Goal: Task Accomplishment & Management: Use online tool/utility

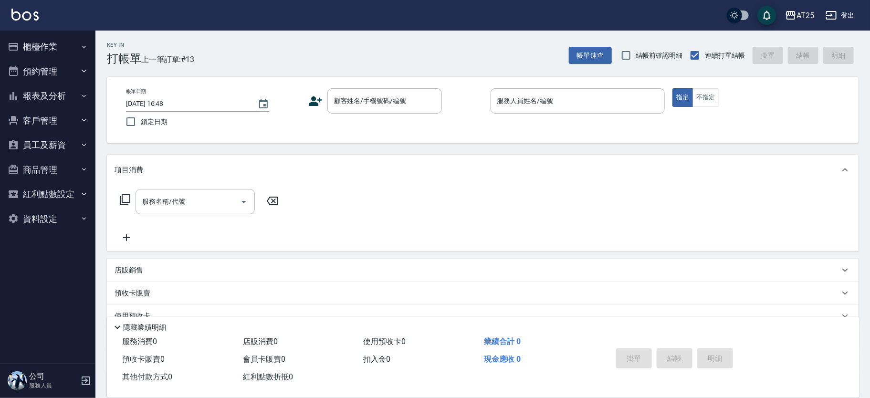
click at [514, 65] on div "Key In 打帳單 上一筆訂單:#13 帳單速查 結帳前確認明細 連續打單結帳 掛單 結帳 明細 帳單日期 [DATE] 16:48 鎖定日期 顧客姓名/手…" at bounding box center [482, 259] width 775 height 456
click at [519, 89] on div "服務人員姓名/編號" at bounding box center [578, 100] width 175 height 25
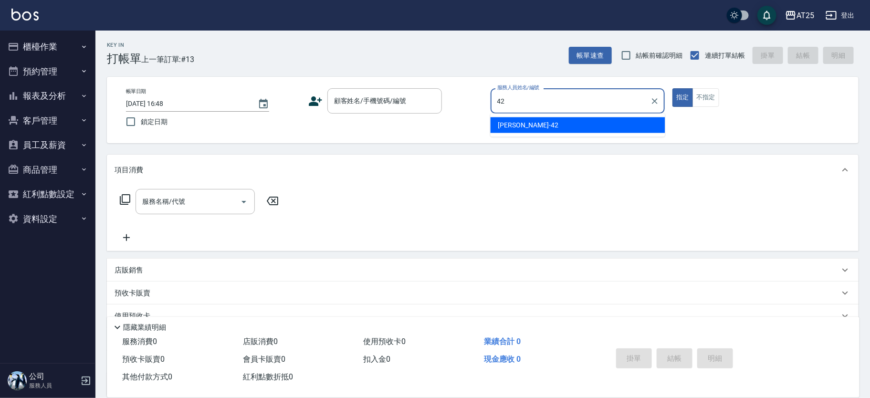
type input "[PERSON_NAME]-42"
type button "true"
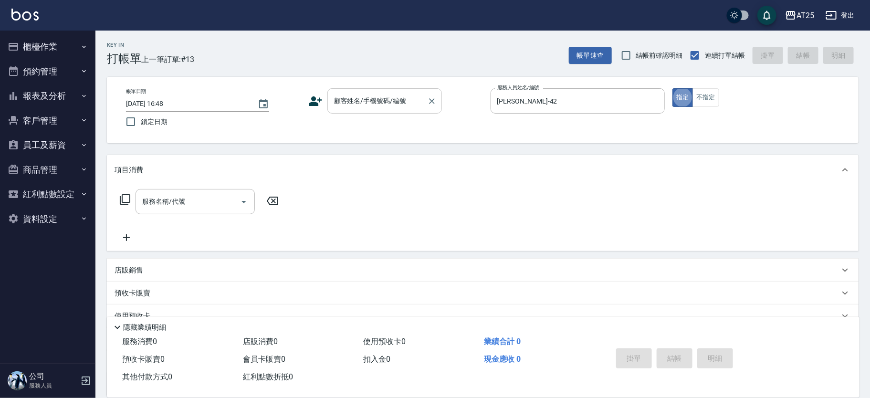
click at [373, 102] on input "顧客姓名/手機號碼/編號" at bounding box center [378, 101] width 92 height 17
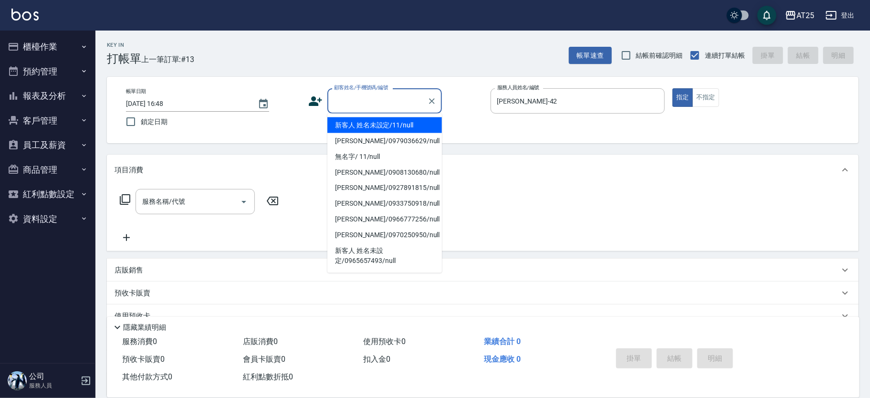
click at [362, 123] on li "新客人 姓名未設定/11/null" at bounding box center [385, 125] width 115 height 16
type input "新客人 姓名未設定/11/null"
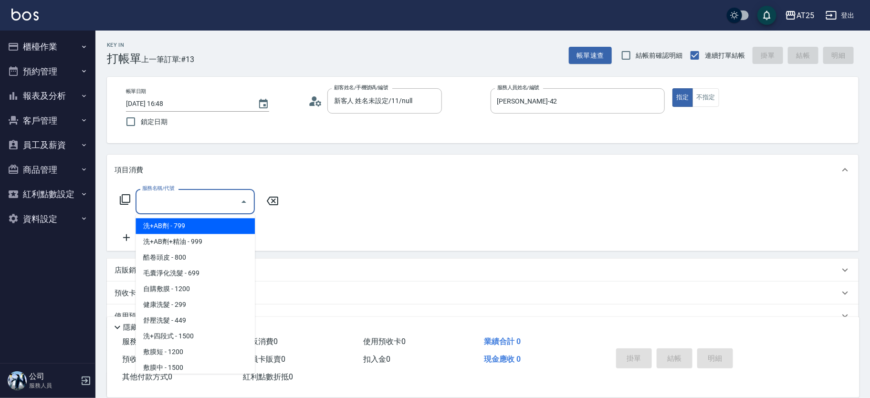
click at [217, 205] on input "服務名稱/代號" at bounding box center [188, 201] width 96 height 17
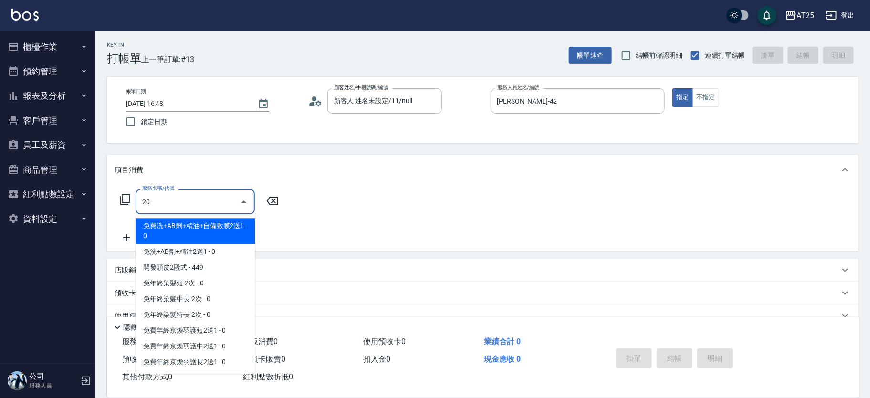
type input "201"
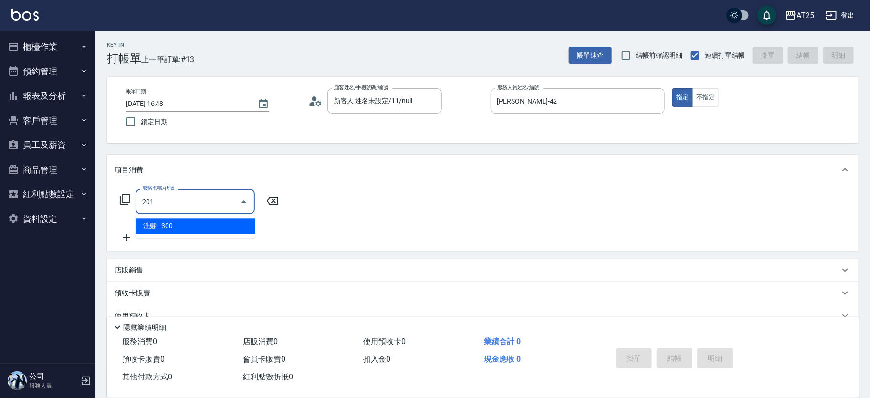
click at [159, 223] on span "洗髮 - 300" at bounding box center [195, 226] width 119 height 16
type input "30"
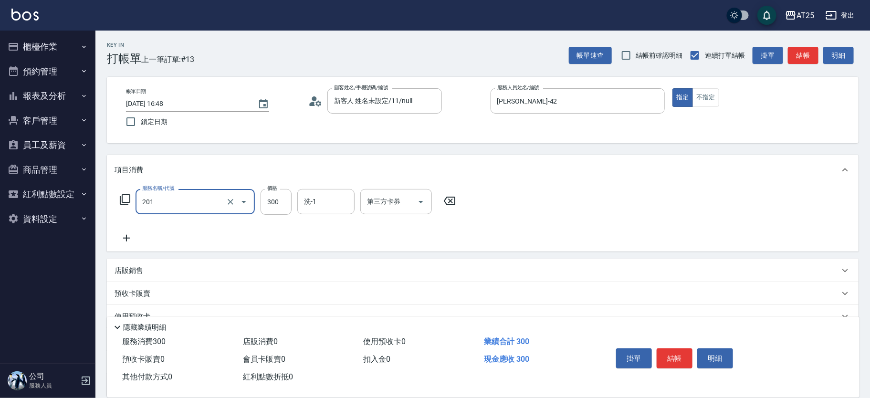
type input "洗髮(201)"
click at [132, 243] on icon at bounding box center [127, 238] width 24 height 11
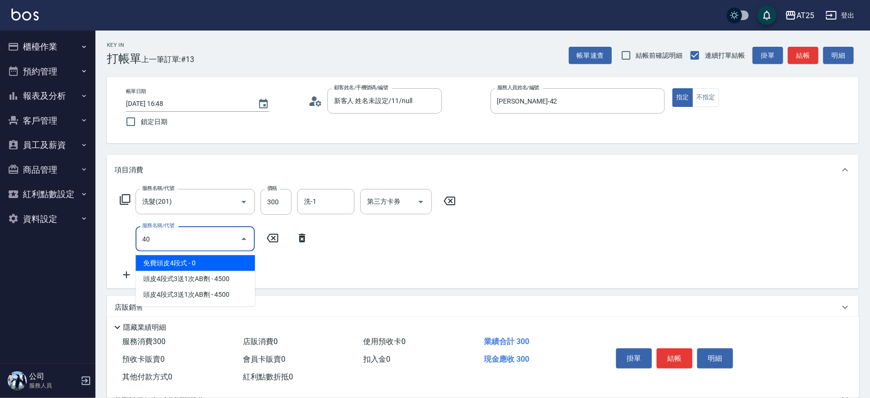
type input "401"
click at [174, 262] on span "剪髮 - 300" at bounding box center [195, 263] width 119 height 16
type input "60"
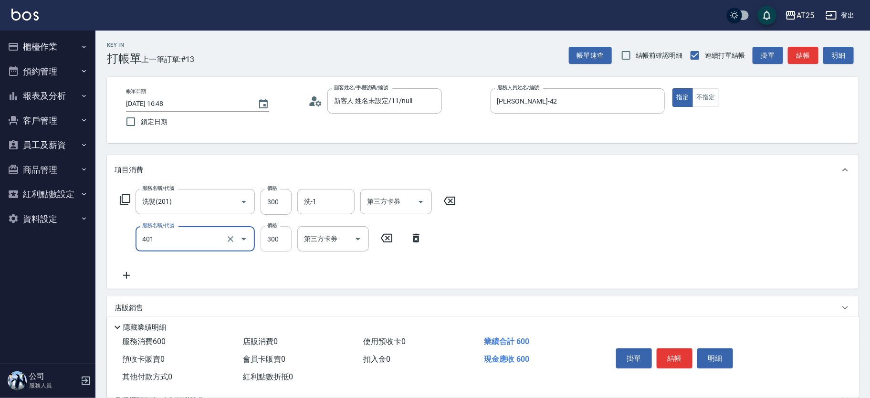
type input "剪髮(401)"
click at [273, 241] on input "300" at bounding box center [276, 239] width 31 height 26
type input "30"
type input "20"
type input "50"
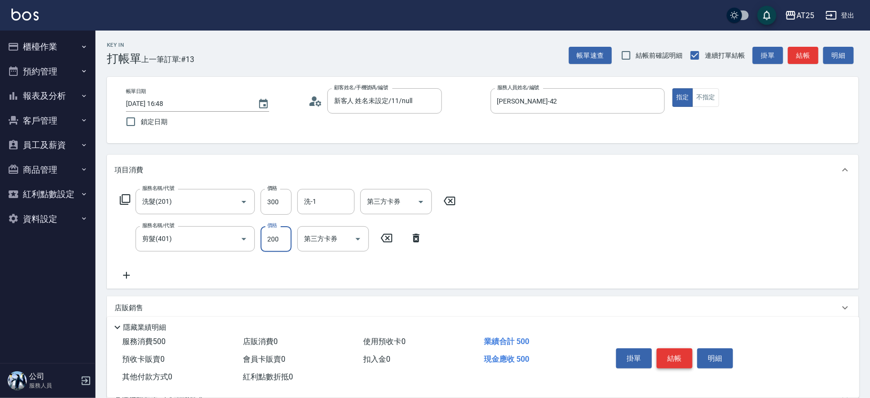
type input "200"
click at [685, 352] on button "結帳" at bounding box center [675, 359] width 36 height 20
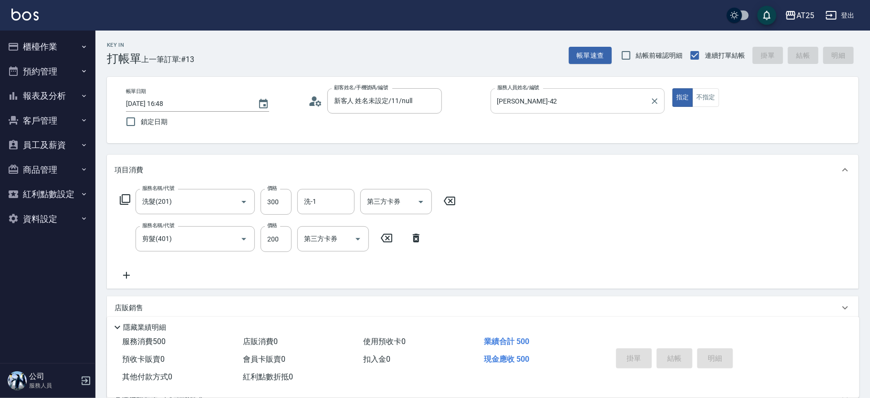
click at [579, 113] on div "[PERSON_NAME]-42 服務人員姓名/編號" at bounding box center [578, 100] width 175 height 25
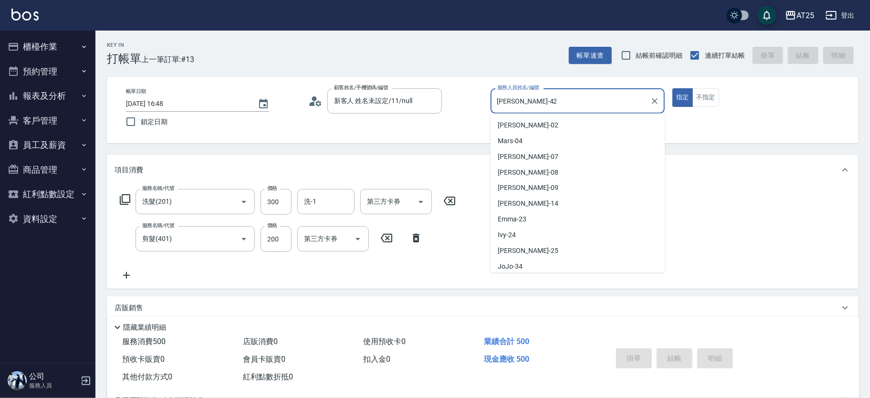
scroll to position [65, 0]
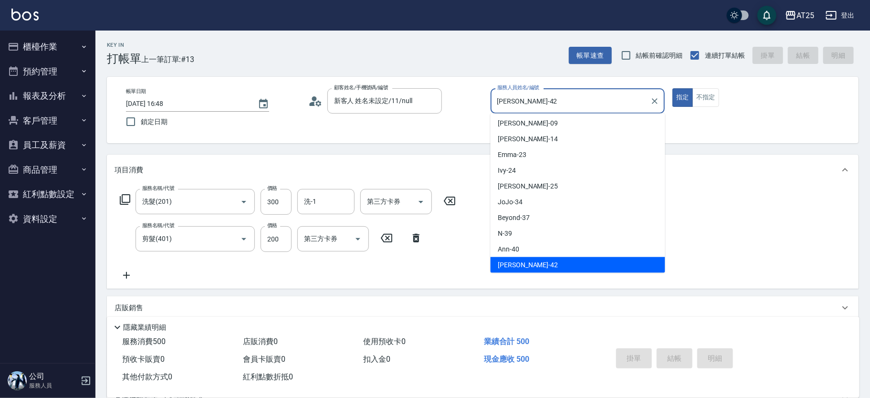
type input "[DATE] 17:43"
type input "0"
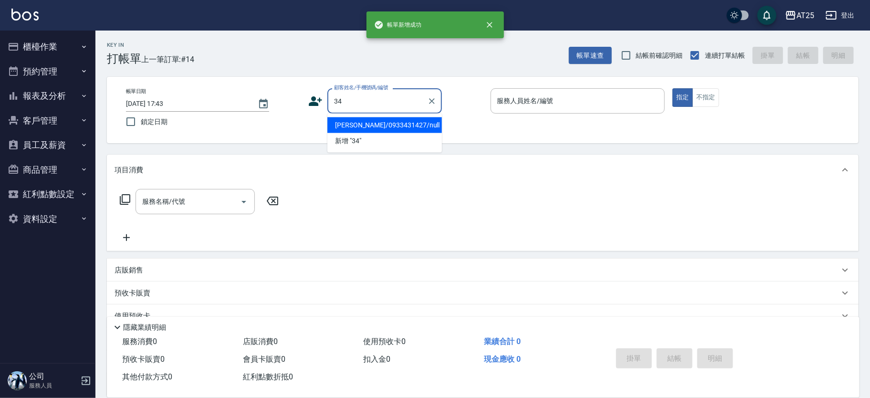
type input "[PERSON_NAME]/0933431427/null"
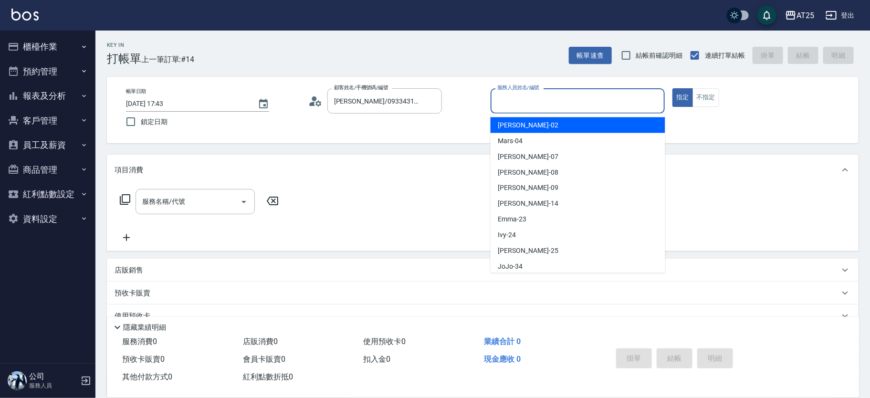
click at [521, 101] on input "服務人員姓名/編號" at bounding box center [578, 101] width 166 height 17
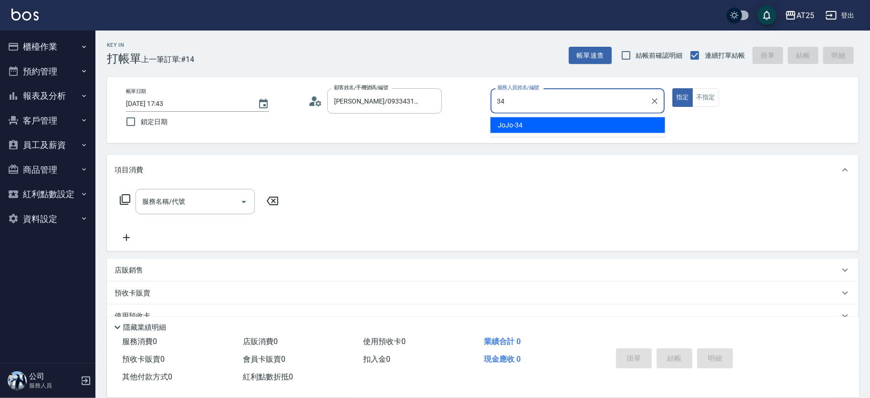
type input "JoJo-34"
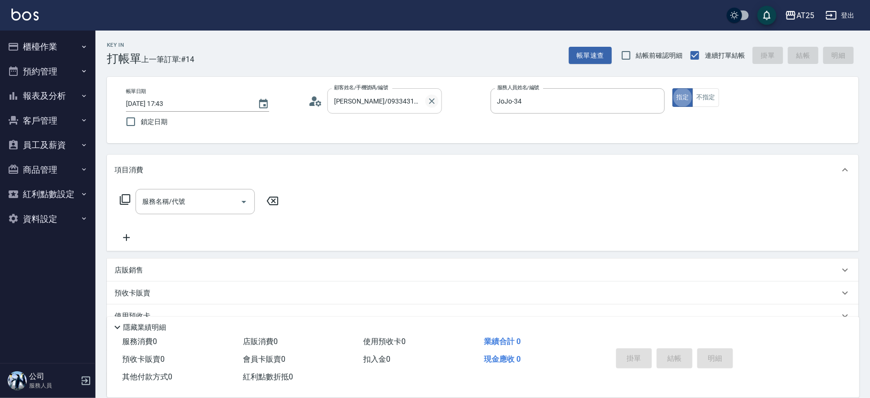
click at [429, 104] on icon "Clear" at bounding box center [432, 101] width 10 height 10
click at [402, 104] on input "顧客姓名/手機號碼/編號" at bounding box center [378, 101] width 92 height 17
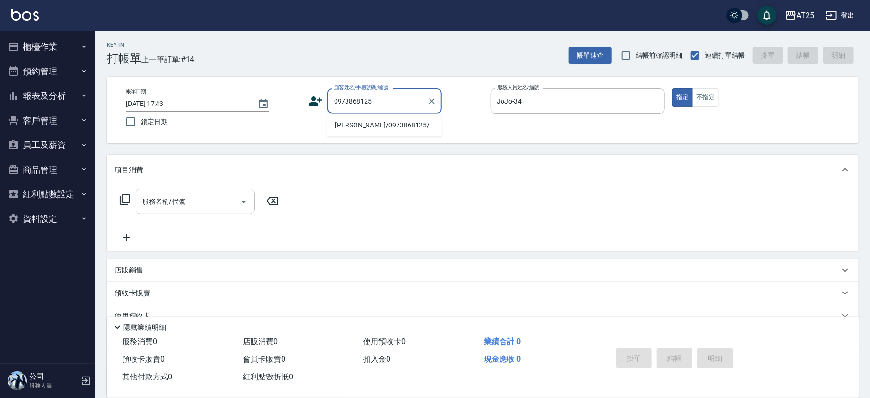
click at [357, 123] on li "[PERSON_NAME]/0973868125/" at bounding box center [385, 125] width 115 height 16
type input "[PERSON_NAME]/0973868125/"
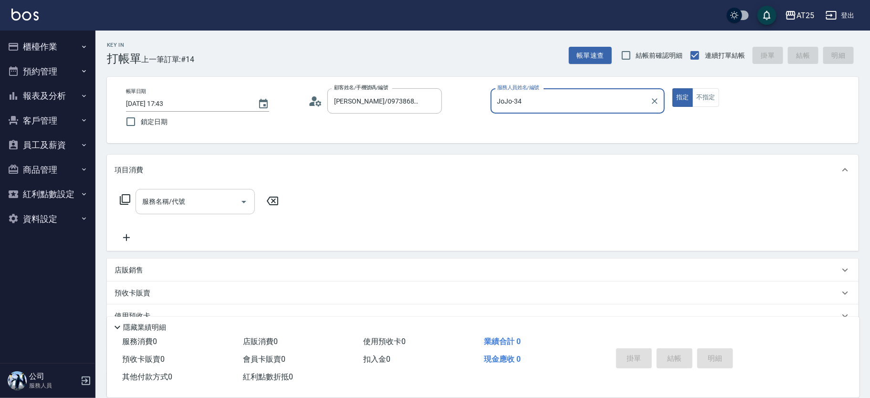
click at [195, 200] on input "服務名稱/代號" at bounding box center [188, 201] width 96 height 17
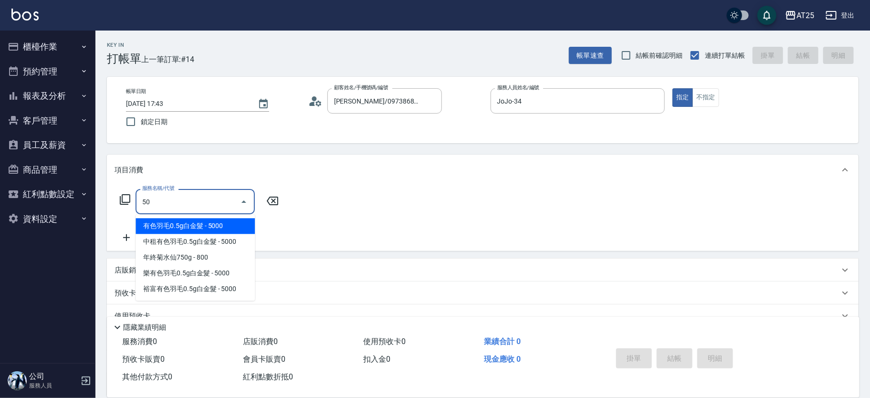
type input "501"
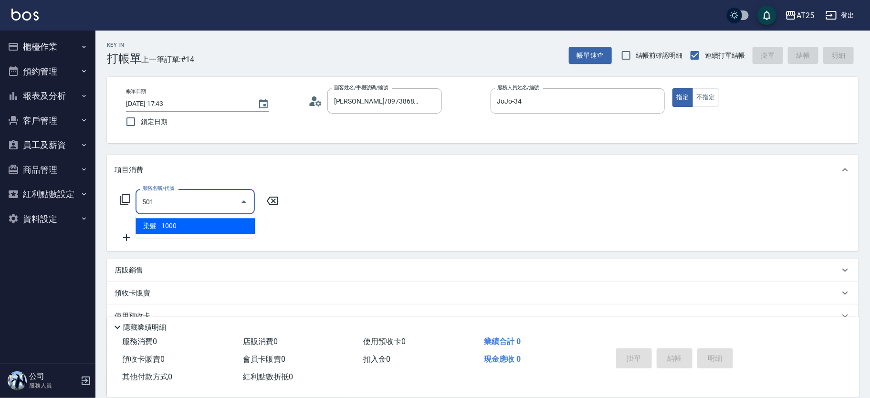
click at [199, 223] on span "染髮 - 1000" at bounding box center [195, 226] width 119 height 16
type input "100"
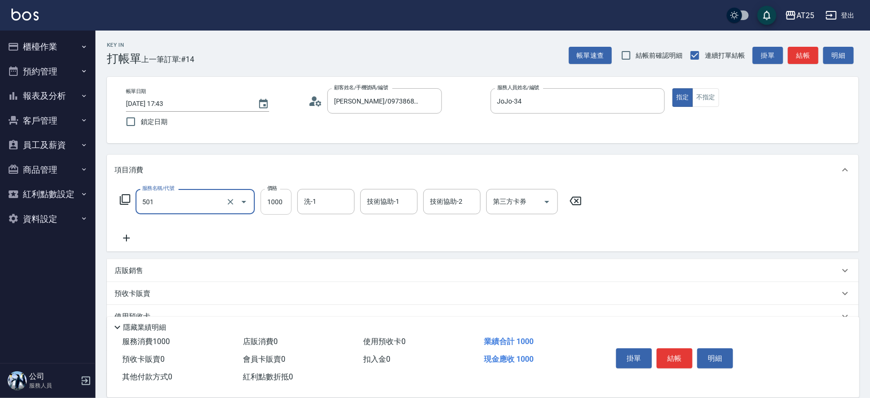
type input "染髮(501)"
click at [275, 202] on input "1000" at bounding box center [276, 202] width 31 height 26
type input "0"
type input "20"
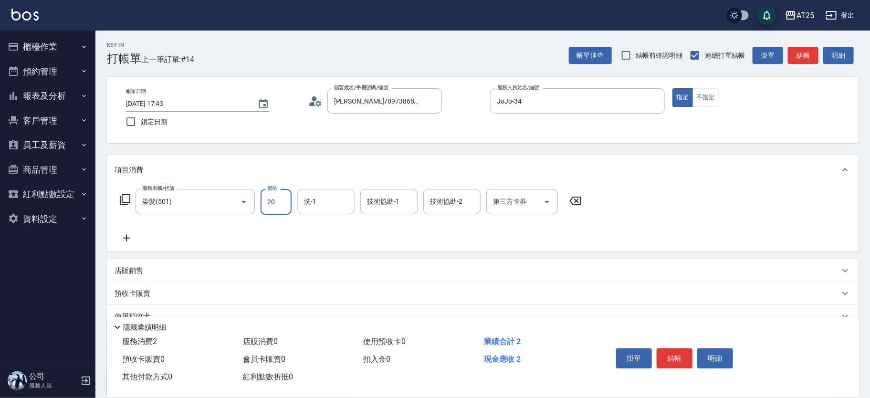
type input "200"
type input "2000"
click at [685, 356] on button "結帳" at bounding box center [675, 359] width 36 height 20
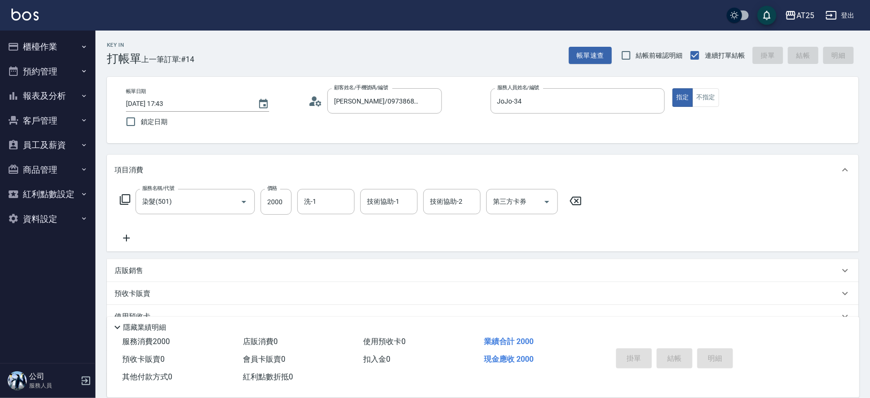
type input "0"
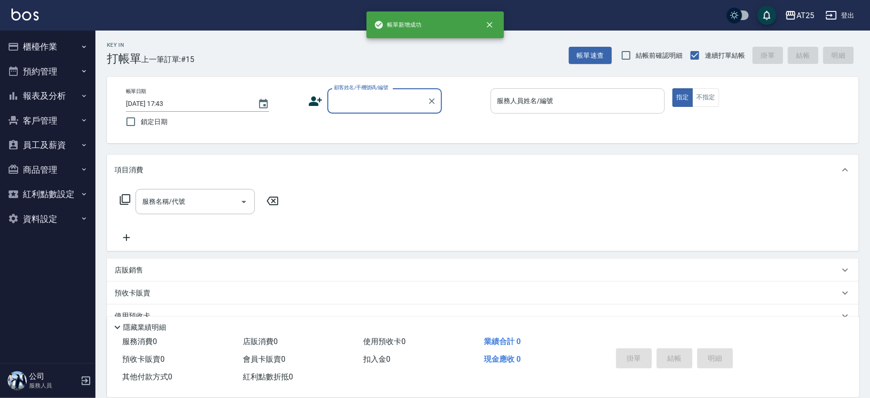
click at [557, 101] on input "服務人員姓名/編號" at bounding box center [578, 101] width 166 height 17
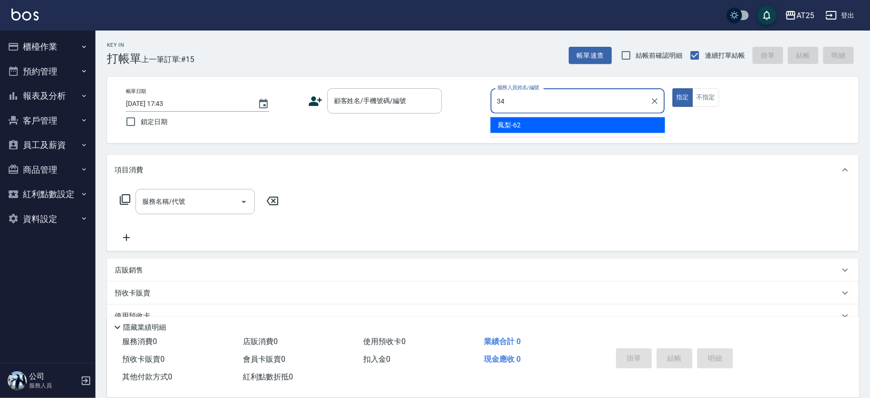
type input "JoJo-34"
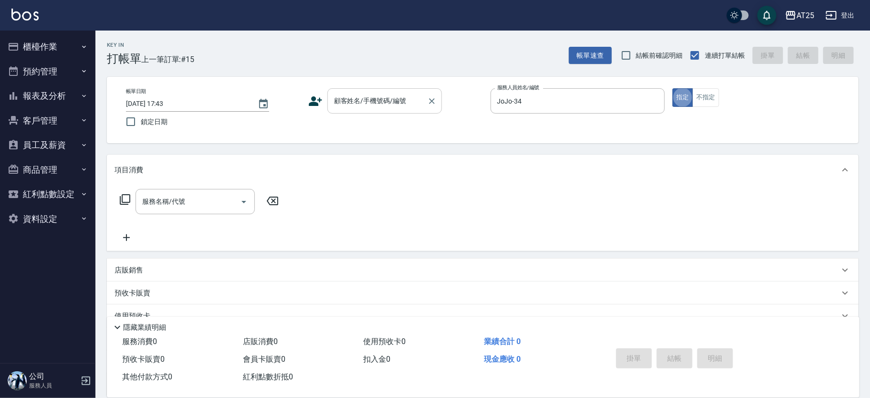
click at [366, 102] on input "顧客姓名/手機號碼/編號" at bounding box center [378, 101] width 92 height 17
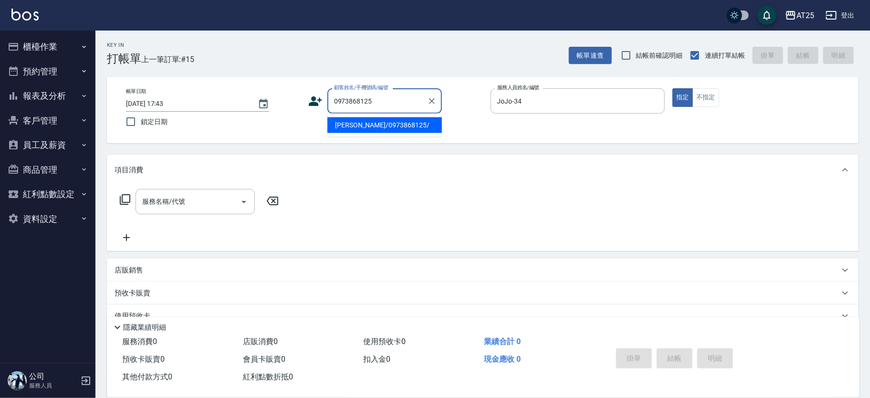
click at [362, 124] on li "[PERSON_NAME]/0973868125/" at bounding box center [385, 125] width 115 height 16
type input "[PERSON_NAME]/0973868125/"
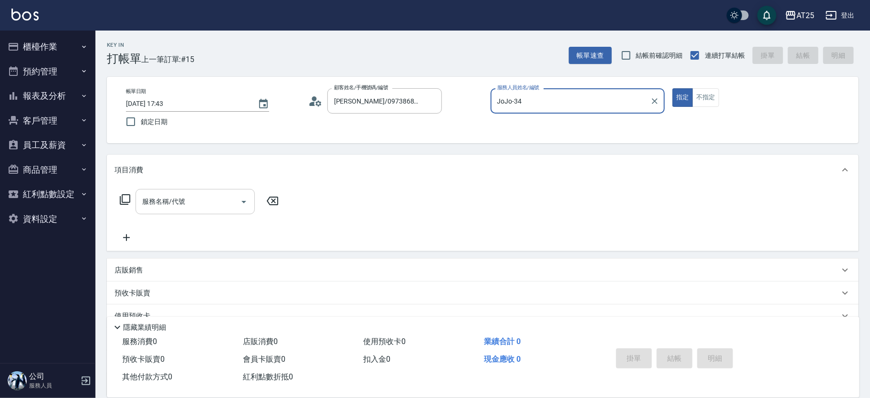
click at [206, 198] on input "服務名稱/代號" at bounding box center [188, 201] width 96 height 17
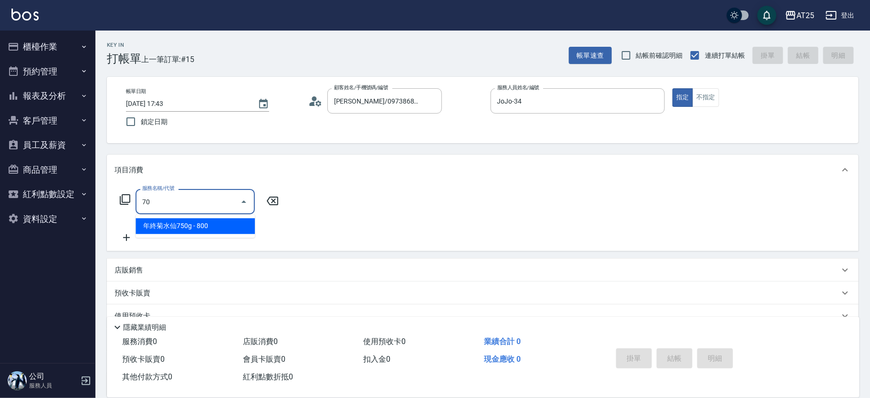
type input "705"
click at [218, 223] on span "新羽毛鉑金接髮調整 - 5000" at bounding box center [195, 226] width 119 height 16
type input "500"
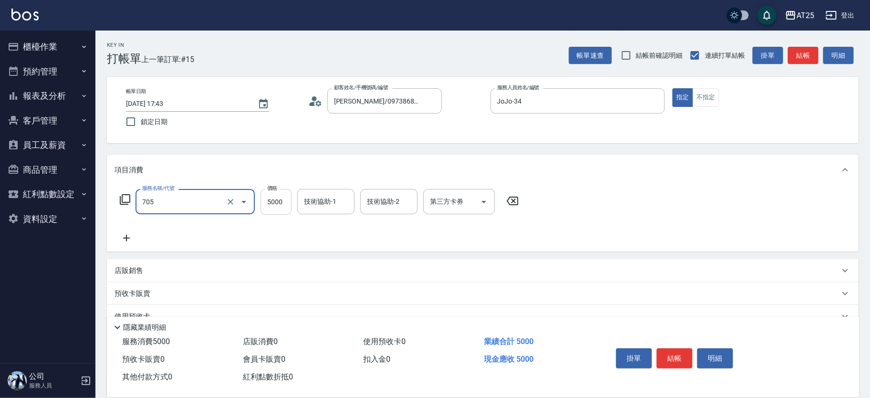
type input "新羽毛鉑金接髮調整(705)"
click at [275, 201] on input "5000" at bounding box center [276, 202] width 31 height 26
type input "0"
type input "20"
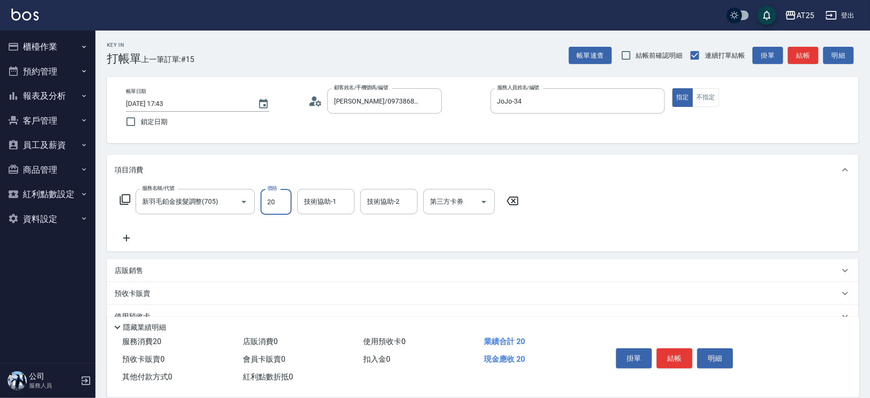
type input "200"
type input "2000"
click at [671, 358] on button "結帳" at bounding box center [675, 359] width 36 height 20
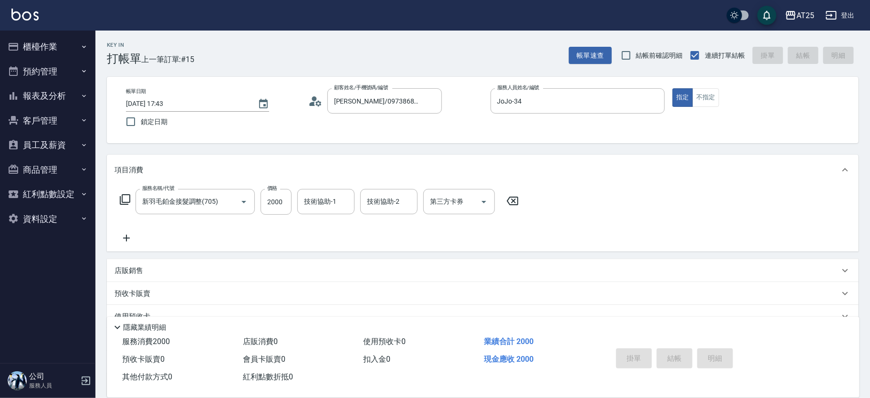
type input "0"
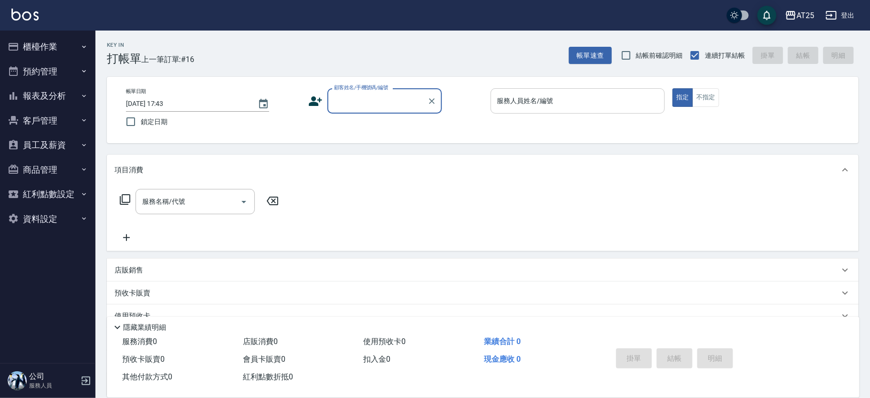
click at [580, 90] on div "服務人員姓名/編號" at bounding box center [578, 100] width 175 height 25
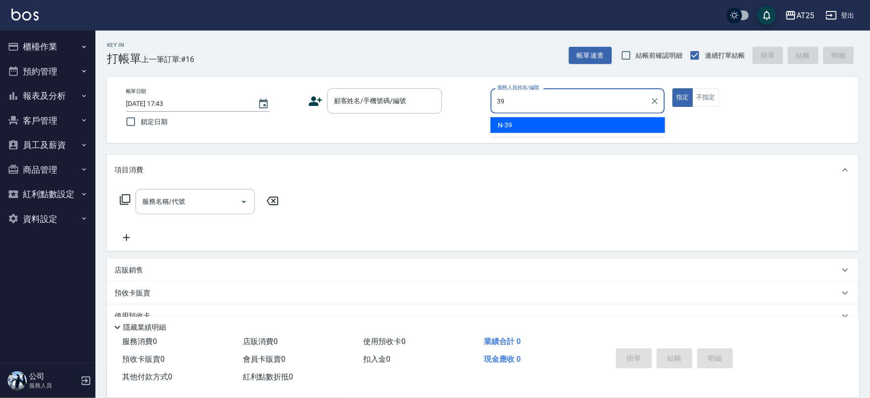
type input "N-39"
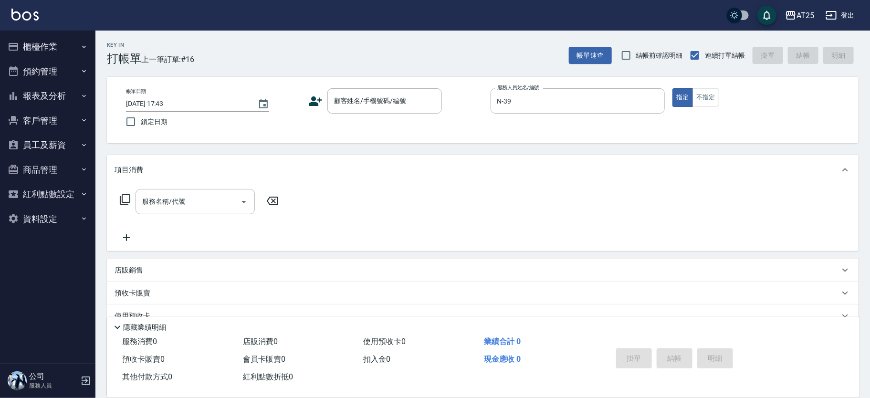
click at [373, 114] on div "帳單日期 [DATE] 17:43 鎖定日期 顧客姓名/手機號碼/編號 顧客姓名/手機號碼/編號 服務人員姓名/編號 N-39 服務人員姓名/編號 指定 不指定" at bounding box center [482, 109] width 729 height 43
click at [365, 106] on input "顧客姓名/手機號碼/編號" at bounding box center [378, 101] width 92 height 17
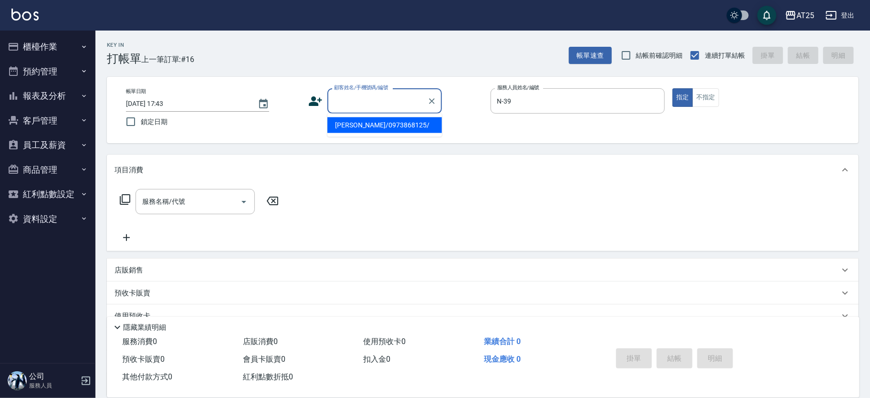
click at [388, 103] on input "顧客姓名/手機號碼/編號" at bounding box center [378, 101] width 92 height 17
click at [391, 105] on input "顧客姓名/手機號碼/編號" at bounding box center [378, 101] width 92 height 17
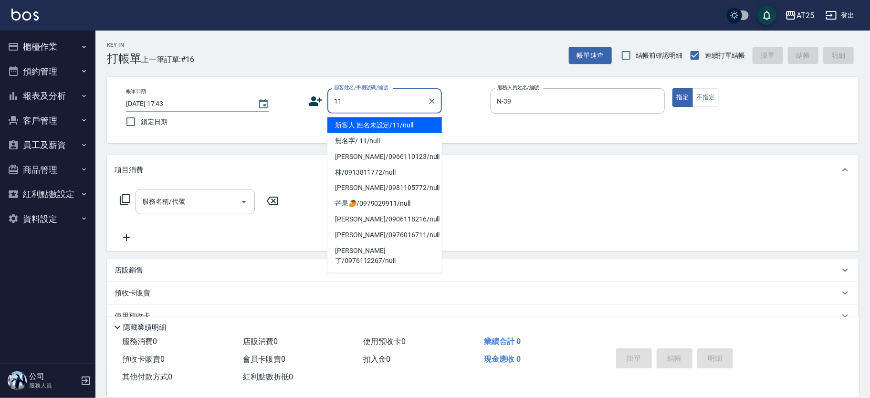
click at [350, 126] on li "新客人 姓名未設定/11/null" at bounding box center [385, 125] width 115 height 16
type input "新客人 姓名未設定/11/null"
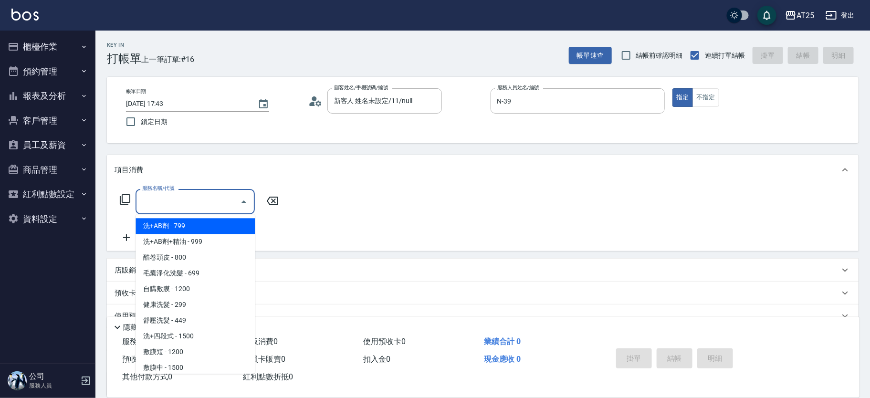
click at [168, 204] on input "服務名稱/代號" at bounding box center [188, 201] width 96 height 17
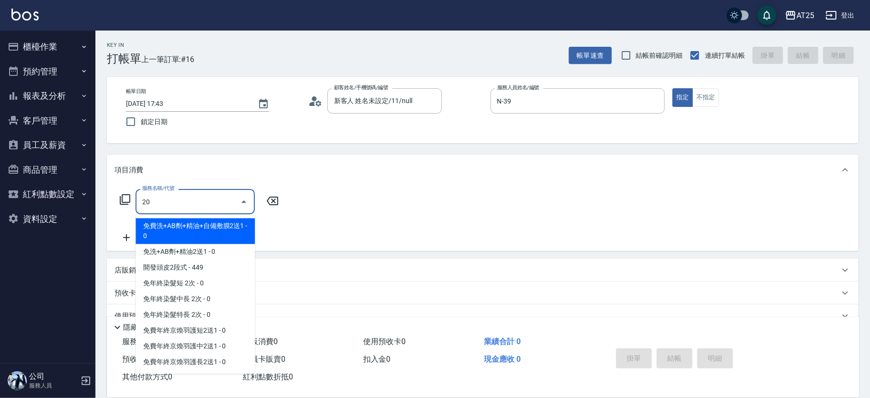
type input "201"
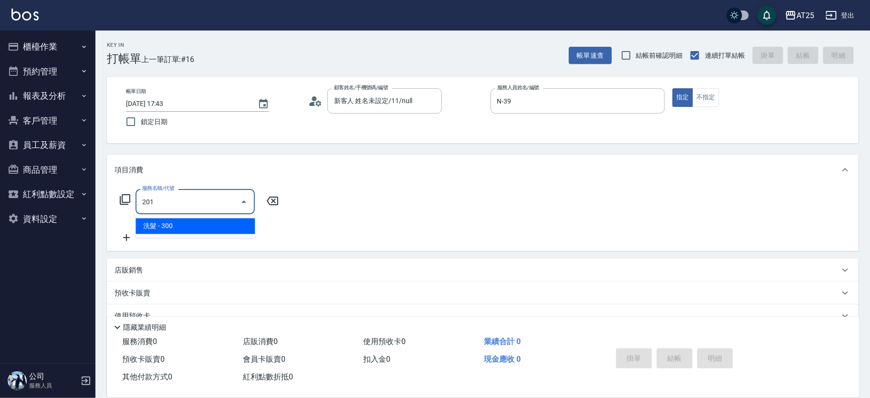
click at [157, 230] on span "洗髮 - 300" at bounding box center [195, 226] width 119 height 16
type input "30"
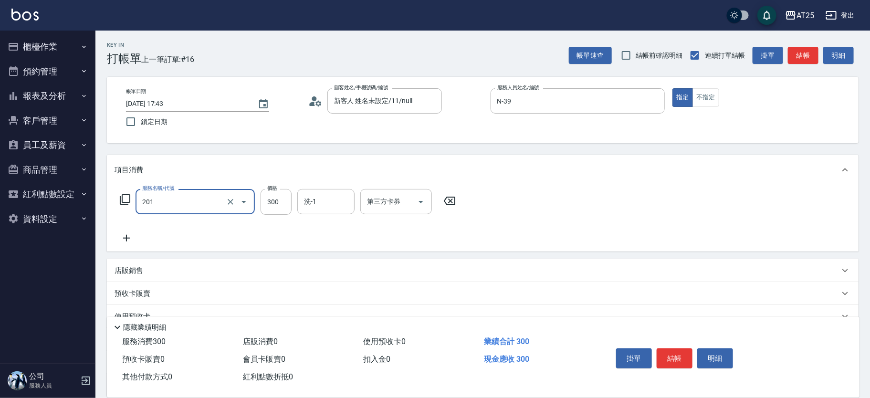
type input "洗髮(201)"
click at [120, 238] on icon at bounding box center [127, 238] width 24 height 11
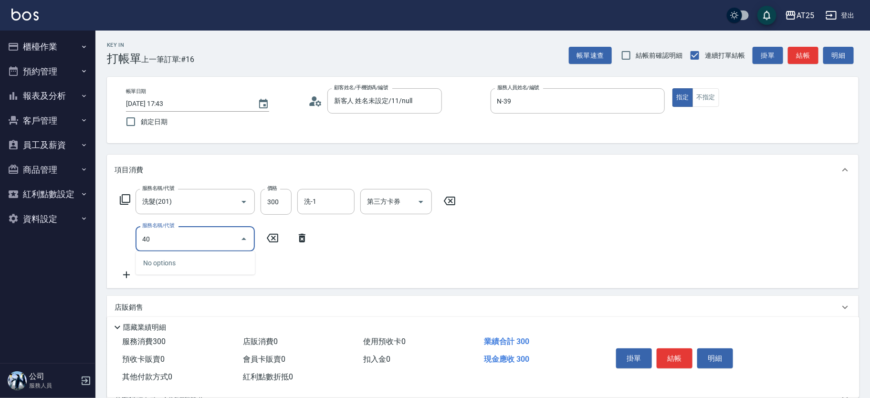
type input "401"
click at [179, 264] on span "剪髮 - 300" at bounding box center [195, 263] width 119 height 16
type input "60"
click at [258, 244] on div "服務名稱/代號 401 服務名稱/代號 價格 300 價格 第三方卡券 第三方卡券" at bounding box center [272, 239] width 314 height 26
type input "剪髮(401)"
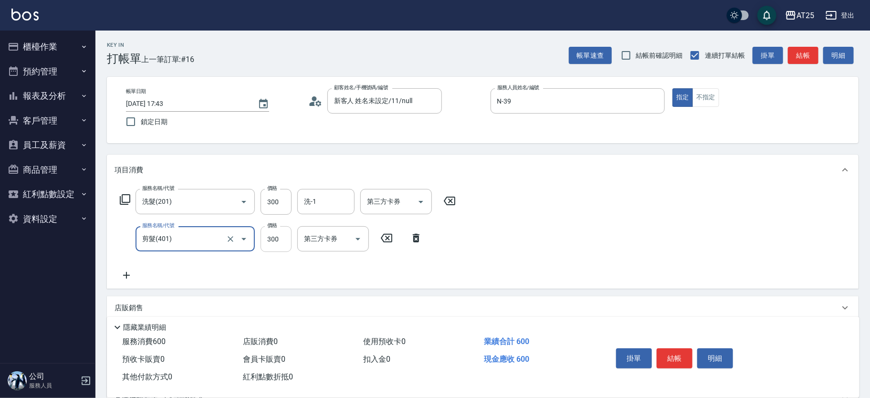
click at [273, 244] on input "300" at bounding box center [276, 239] width 31 height 26
type input "30"
type input "10"
type input "40"
type input "100"
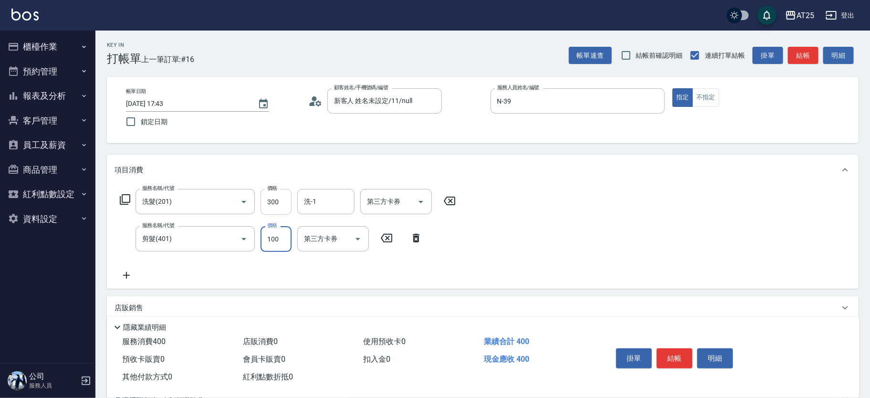
click at [283, 196] on input "300" at bounding box center [276, 202] width 31 height 26
type input "10"
type input "40"
type input "50"
type input "400"
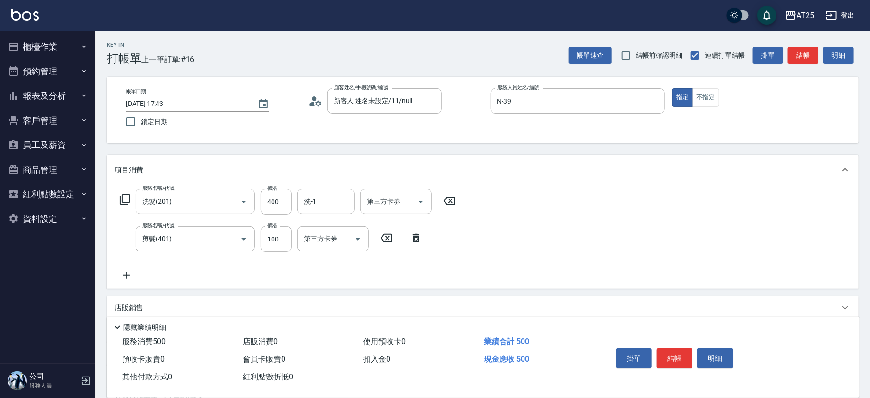
click at [616, 282] on div "服務名稱/代號 洗髮(201) 服務名稱/代號 價格 400 價格 洗-1 洗-1 第三方卡券 第三方卡券 服務名稱/代號 剪髮(401) 服務名稱/代號 價…" at bounding box center [483, 237] width 752 height 104
click at [687, 357] on button "結帳" at bounding box center [675, 359] width 36 height 20
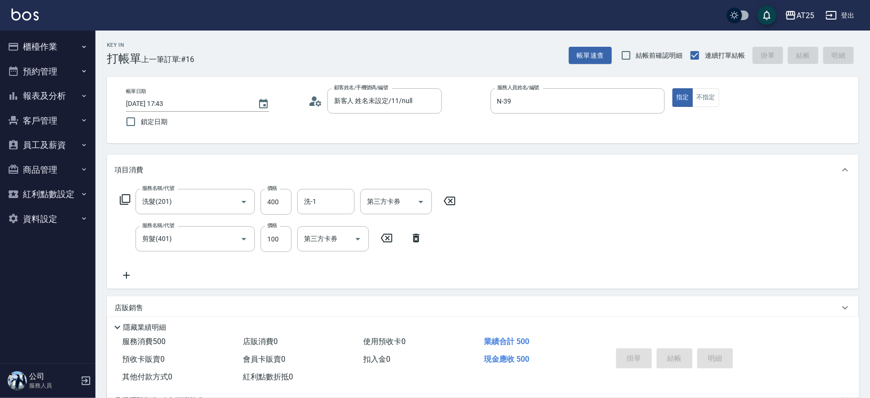
type input "[DATE] 17:45"
type input "0"
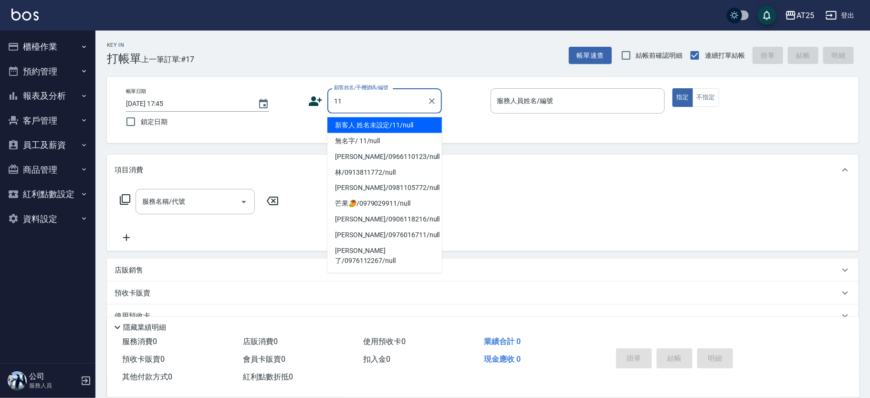
type input "新客人 姓名未設定/11/null"
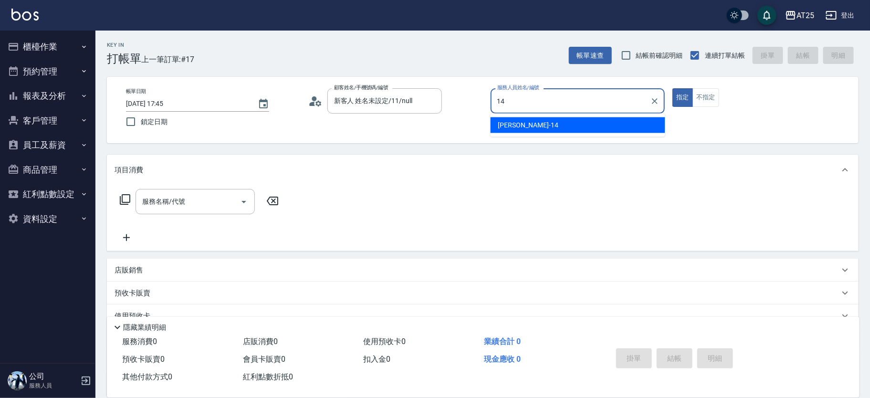
type input "[PERSON_NAME]-14"
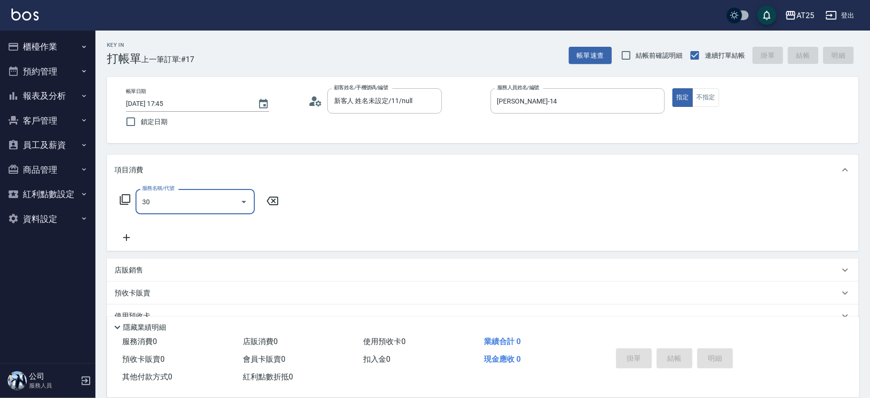
type input "301"
type input "150"
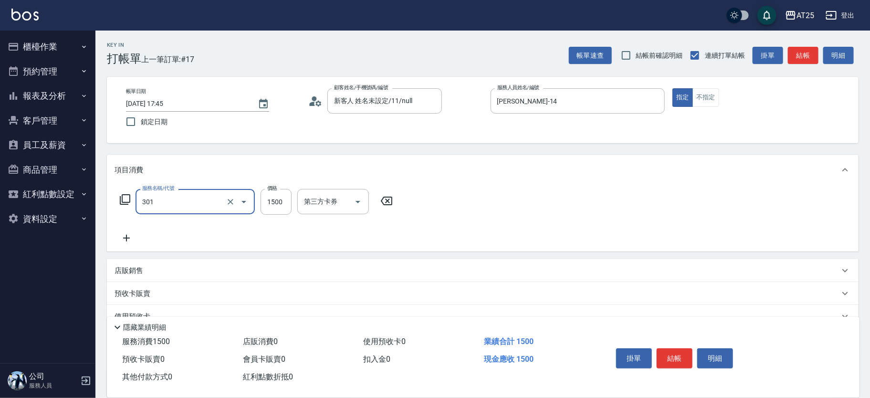
type input "燙髮(301)"
type input "2"
type input "0"
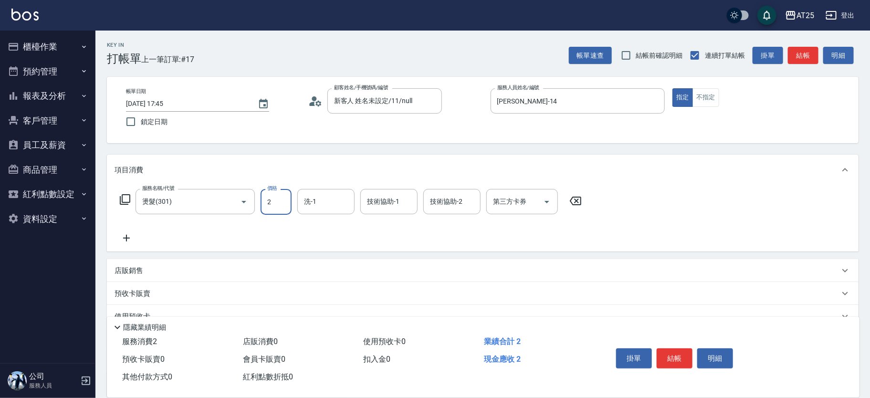
type input "23"
type input "20"
type input "230"
type input "2300"
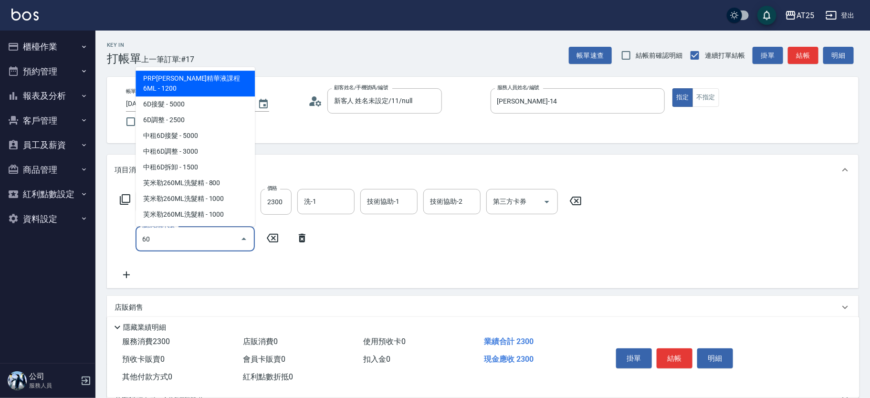
type input "601"
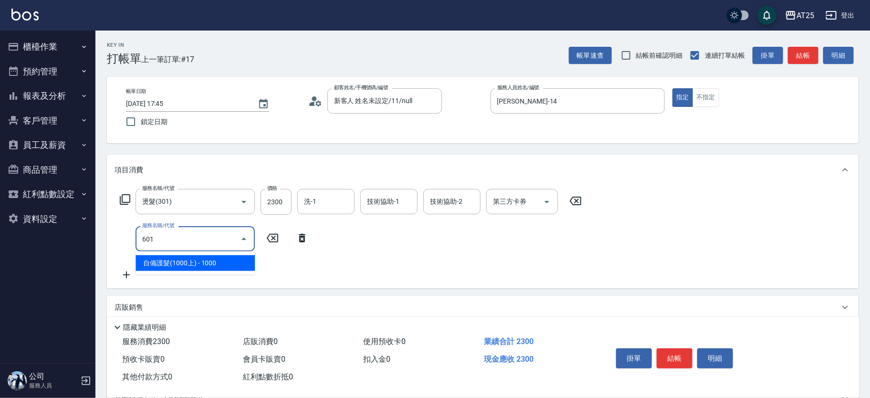
type input "330"
type input "自備護髮(1000上)(601)"
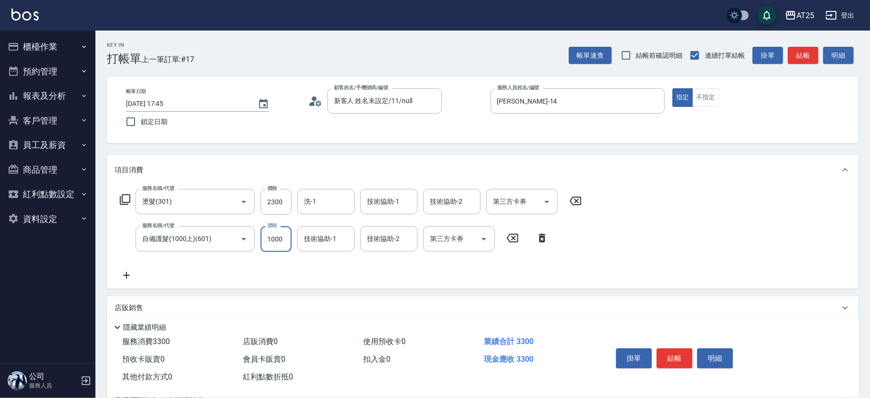
type input "230"
type input "10"
type input "240"
type input "100"
type input "330"
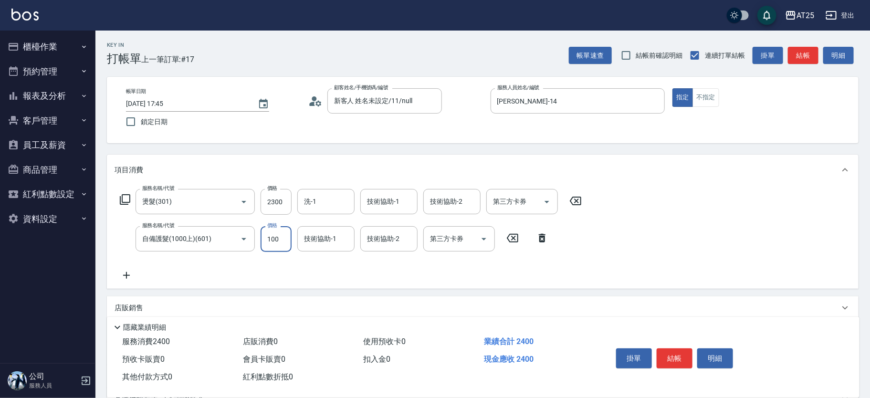
type input "1000"
click at [676, 359] on button "結帳" at bounding box center [675, 359] width 36 height 20
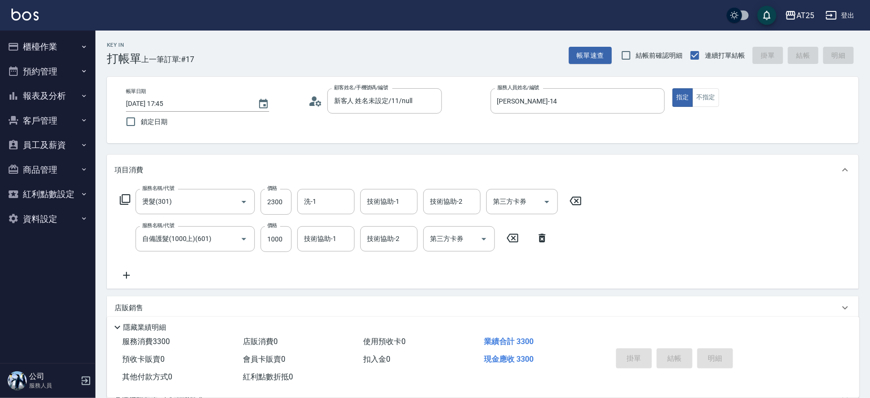
type input "[DATE] 17:54"
type input "0"
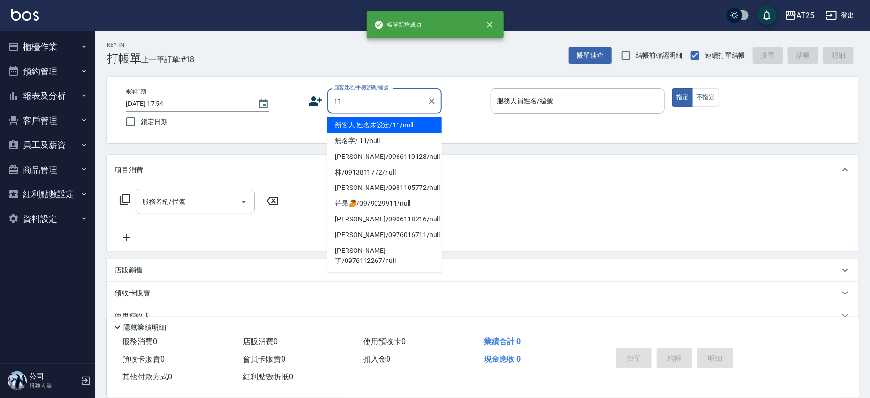
type input "新客人 姓名未設定/11/null"
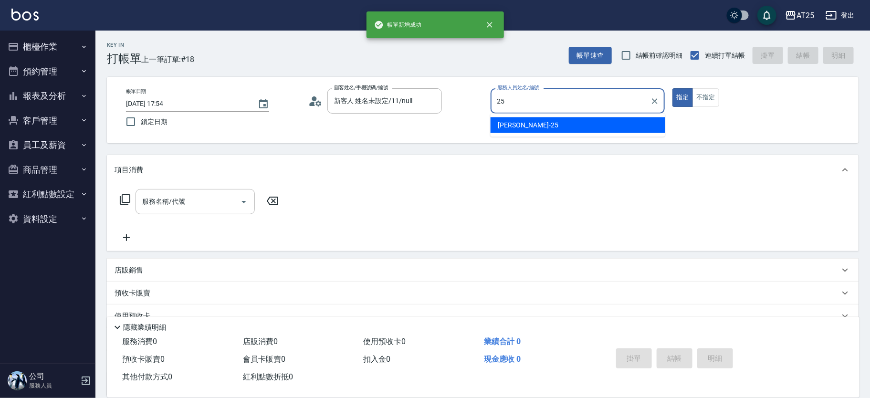
type input "[PERSON_NAME]-25"
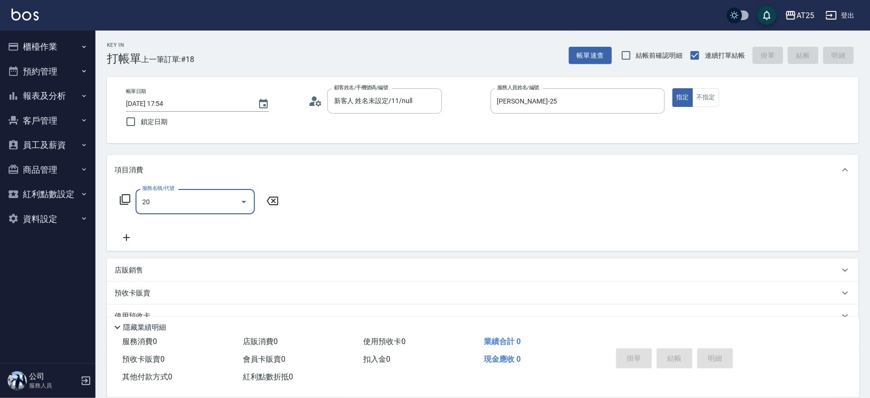
type input "201"
type input "30"
type input "洗髮(201)"
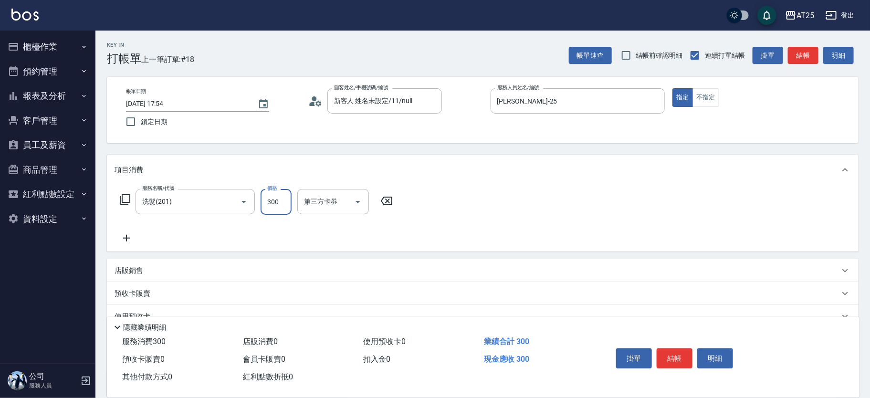
type input "0"
type input "40"
type input "400"
click at [677, 353] on button "結帳" at bounding box center [675, 359] width 36 height 20
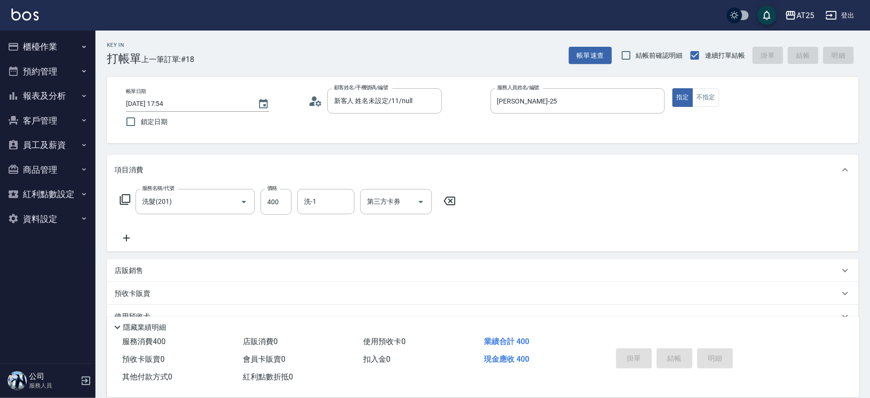
type input "0"
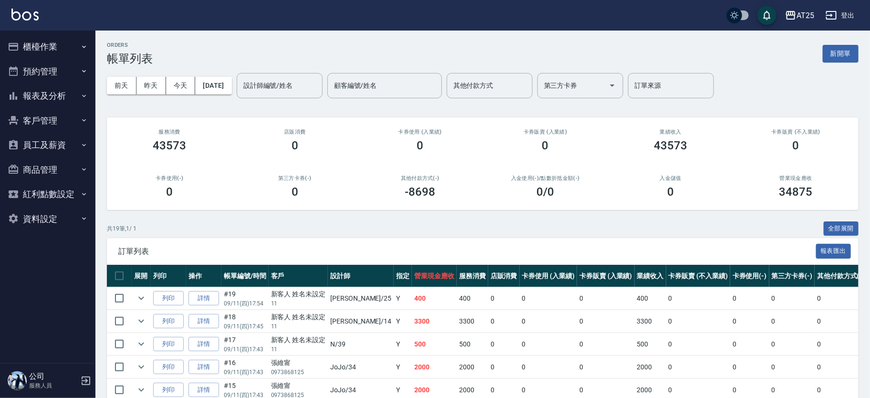
click at [54, 93] on button "報表及分析" at bounding box center [48, 96] width 88 height 25
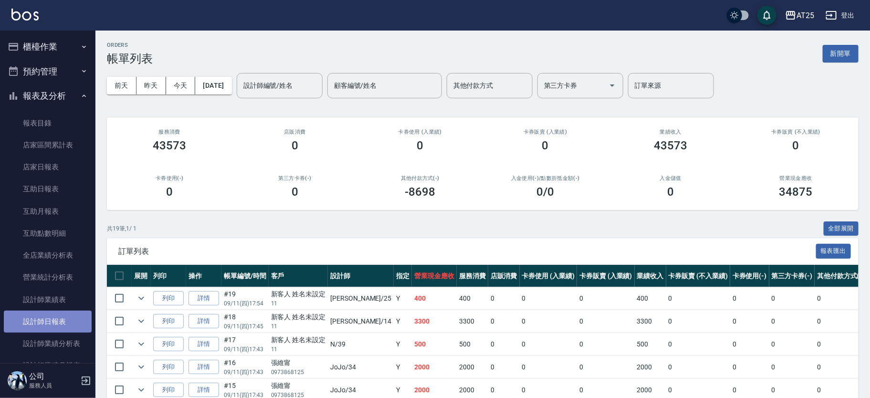
click at [69, 318] on link "設計師日報表" at bounding box center [48, 322] width 88 height 22
